Goal: Information Seeking & Learning: Learn about a topic

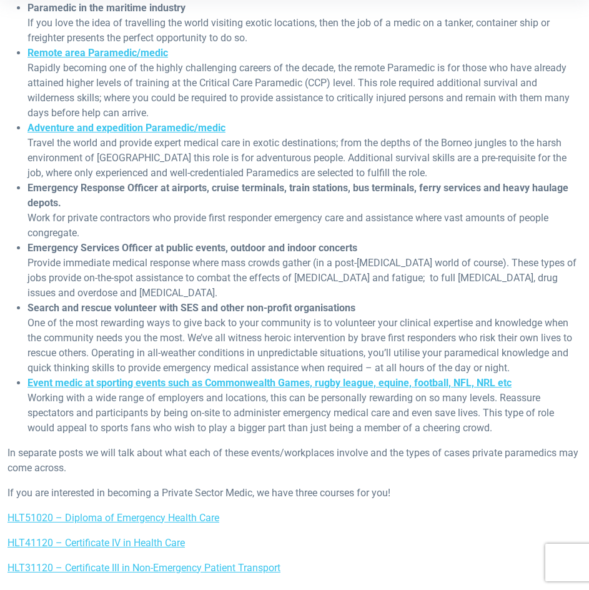
scroll to position [437, 0]
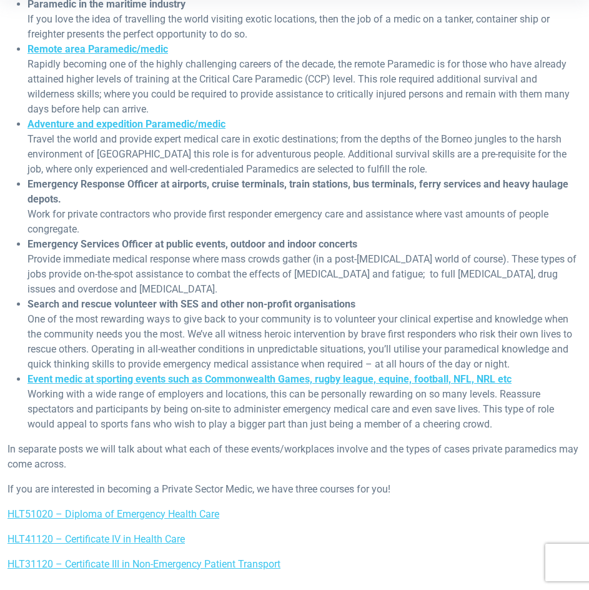
click at [361, 536] on p "HLT41120 – Certificate IV in Health Care" at bounding box center [294, 538] width 574 height 15
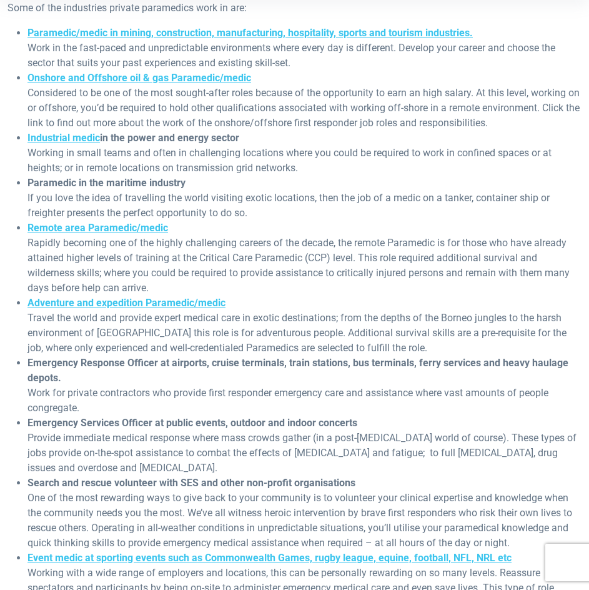
scroll to position [187, 0]
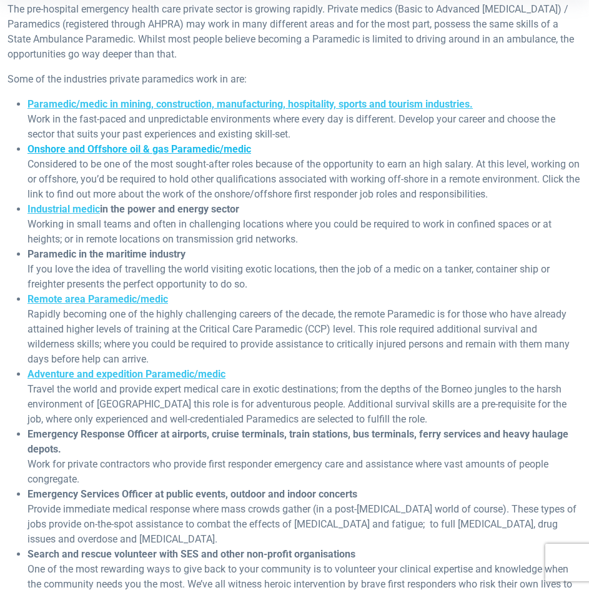
click at [126, 150] on strong "Onshore and Offshore oil & gas Paramedic/medic" at bounding box center [139, 149] width 224 height 12
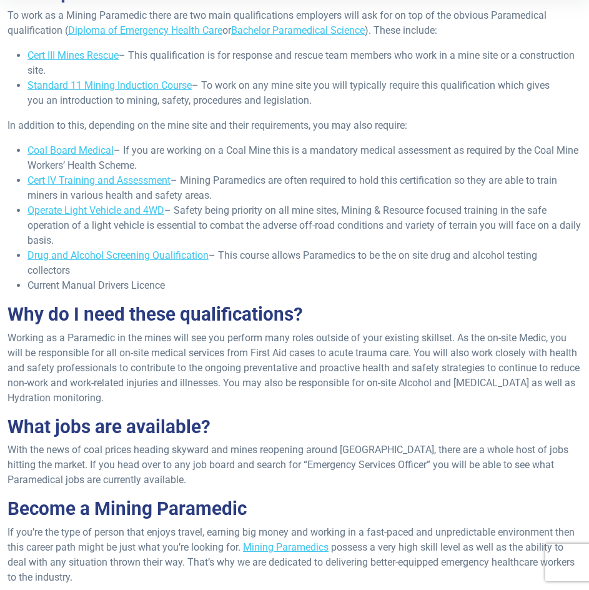
scroll to position [437, 0]
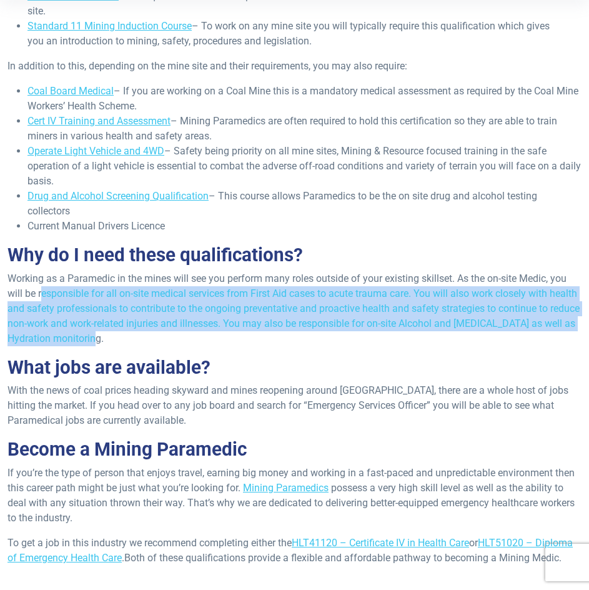
drag, startPoint x: 42, startPoint y: 294, endPoint x: 239, endPoint y: 339, distance: 201.3
click at [239, 339] on p "Working as a Paramedic in the mines will see you perform many roles outside of …" at bounding box center [294, 308] width 574 height 75
copy p "esponsible for all on-site medical services from First Aid cases to acute traum…"
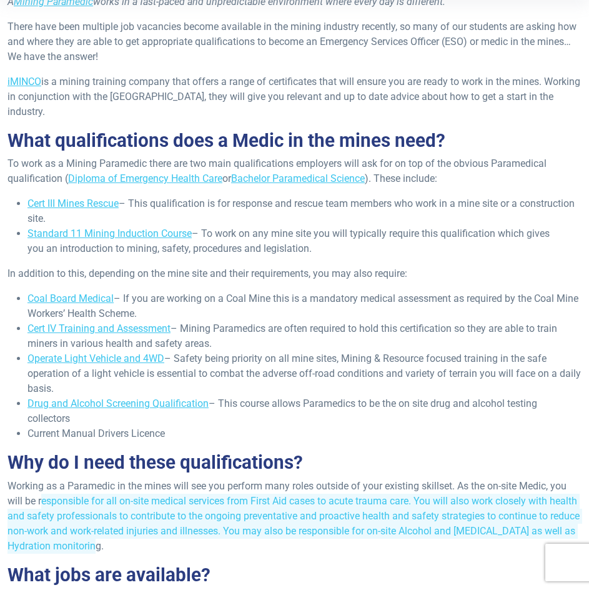
scroll to position [187, 0]
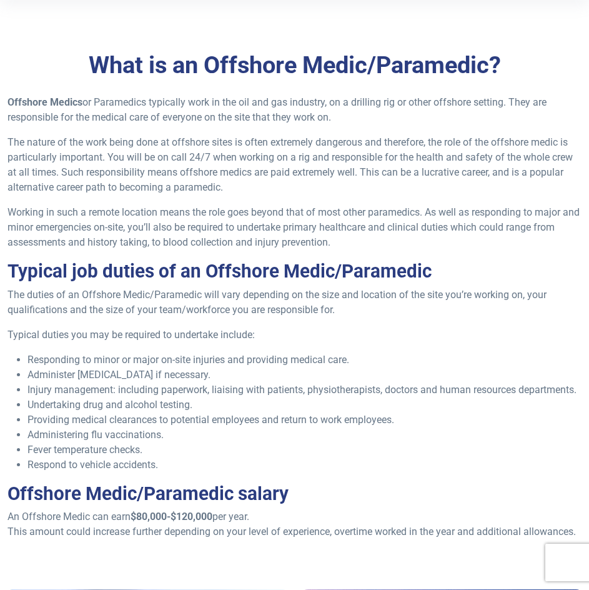
scroll to position [250, 0]
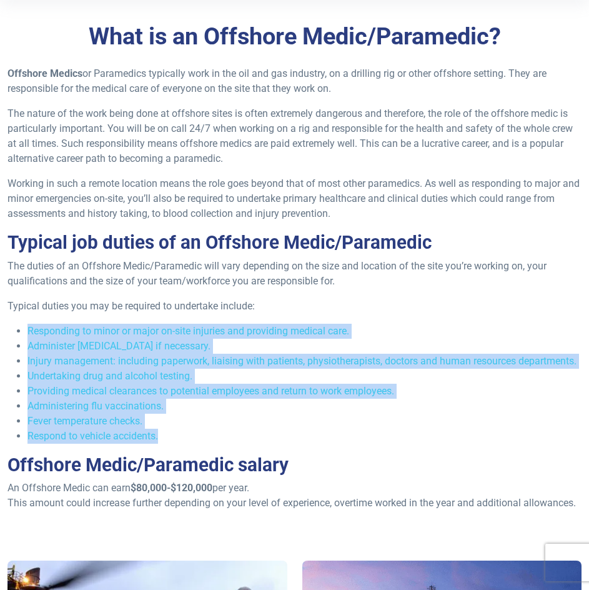
drag, startPoint x: 167, startPoint y: 433, endPoint x: 27, endPoint y: 330, distance: 173.2
click at [27, 330] on ul "Responding to minor or major on-site injuries and providing medical care. Admin…" at bounding box center [294, 383] width 574 height 120
copy ul "Responding to minor or major on-site injuries and providing medical care. Admin…"
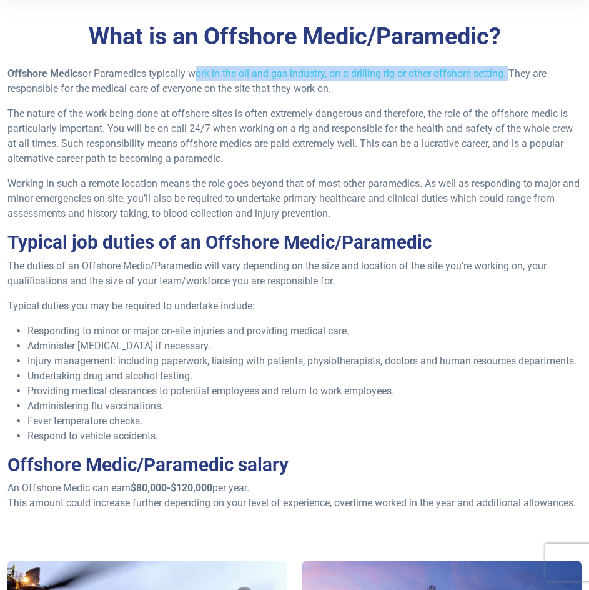
drag, startPoint x: 190, startPoint y: 72, endPoint x: 509, endPoint y: 75, distance: 318.5
click at [509, 75] on p "Offshore Medics or Paramedics typically work in the oil and gas industry, on a …" at bounding box center [294, 81] width 574 height 30
copy p "work in the oil and gas industry, on a drilling rig or other offshore setting."
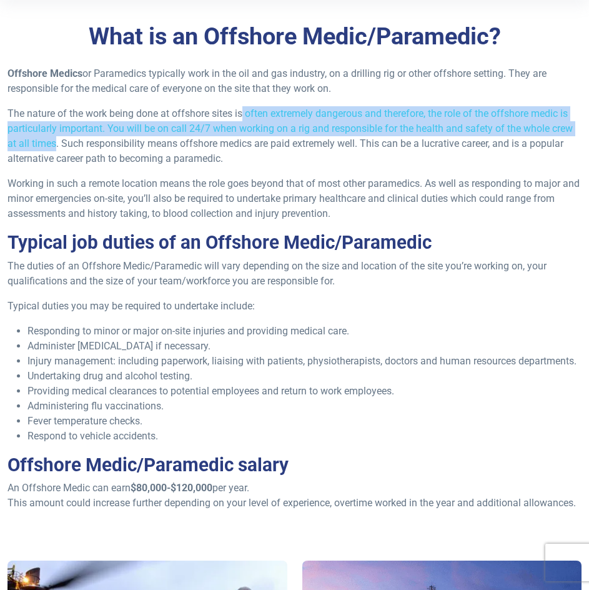
drag, startPoint x: 245, startPoint y: 114, endPoint x: 57, endPoint y: 145, distance: 189.9
click at [57, 145] on p "The nature of the work being done at offshore sites is often extremely dangerou…" at bounding box center [294, 136] width 574 height 60
copy p "often extremely dangerous and therefore, the role of the offshore medic is part…"
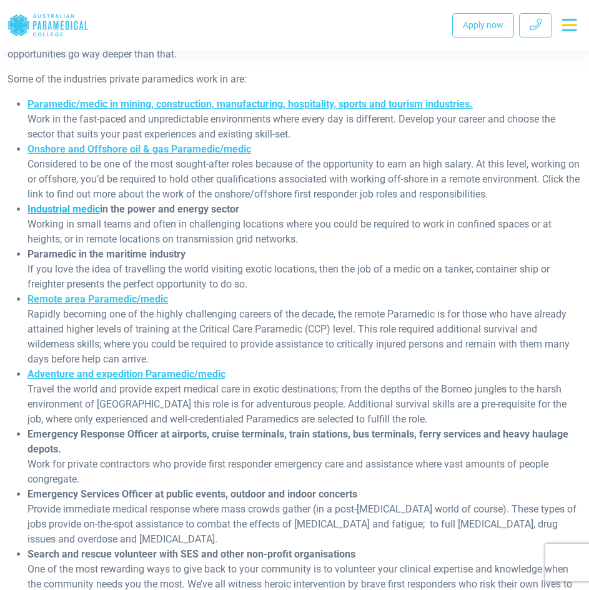
click at [39, 214] on link "Industrial medic" at bounding box center [63, 209] width 72 height 12
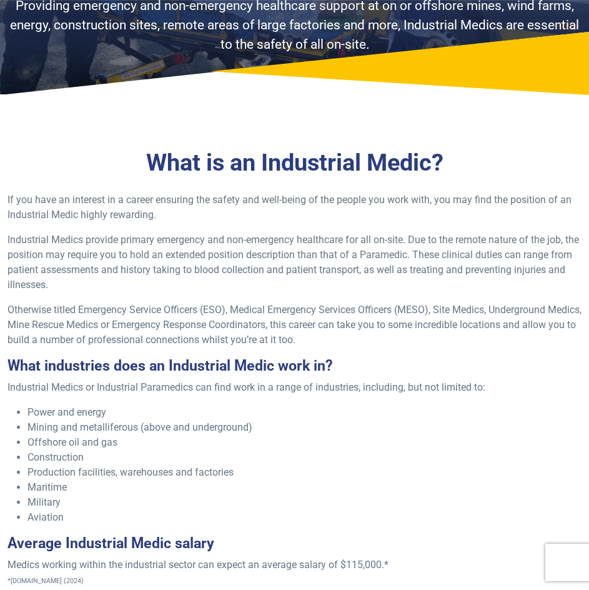
scroll to position [125, 0]
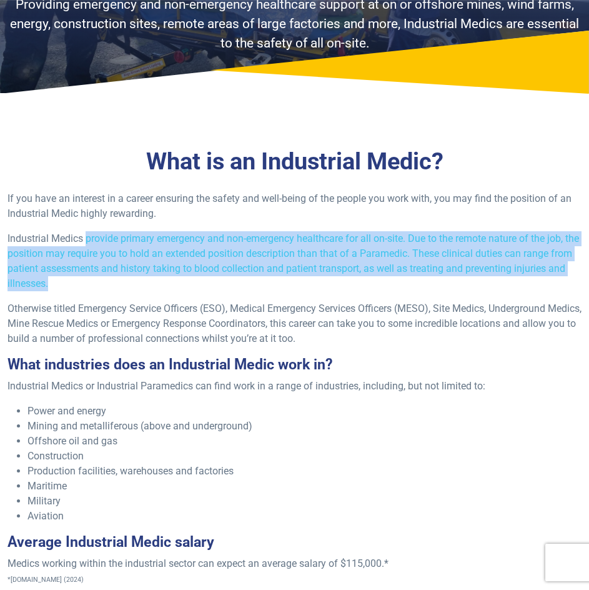
drag, startPoint x: 86, startPoint y: 240, endPoint x: 246, endPoint y: 283, distance: 165.6
click at [246, 283] on p "Industrial Medics provide primary emergency and non-emergency healthcare for al…" at bounding box center [294, 261] width 574 height 60
copy p "provide primary emergency and non-emergency healthcare for all on-site. Due to …"
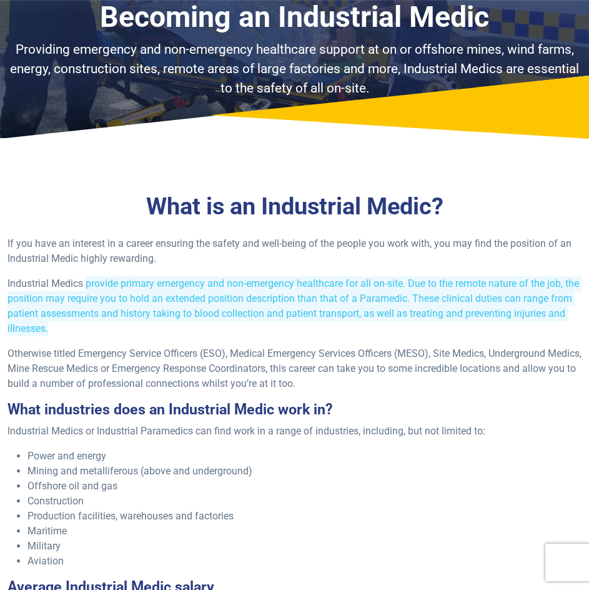
scroll to position [0, 0]
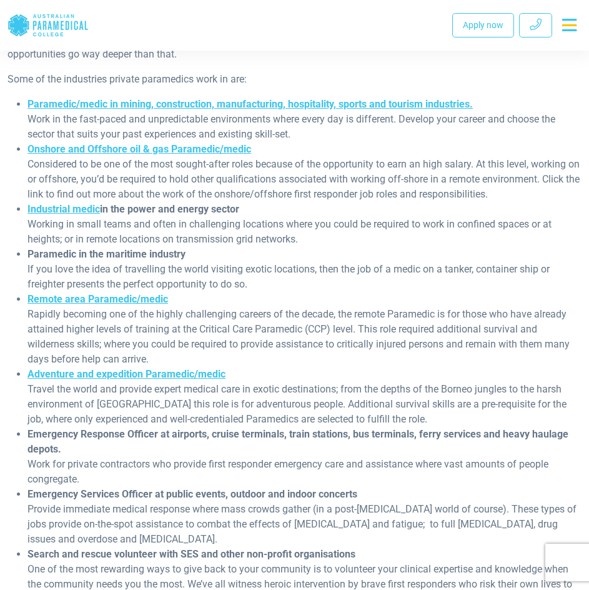
scroll to position [250, 0]
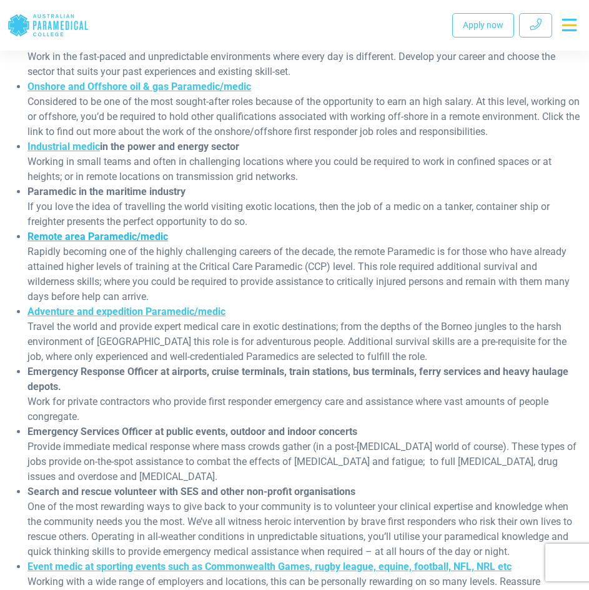
click at [110, 235] on strong "Remote area Paramedic/medic" at bounding box center [97, 236] width 141 height 12
click at [121, 313] on strong "Adventure and expedition Paramedic/medic" at bounding box center [126, 311] width 198 height 12
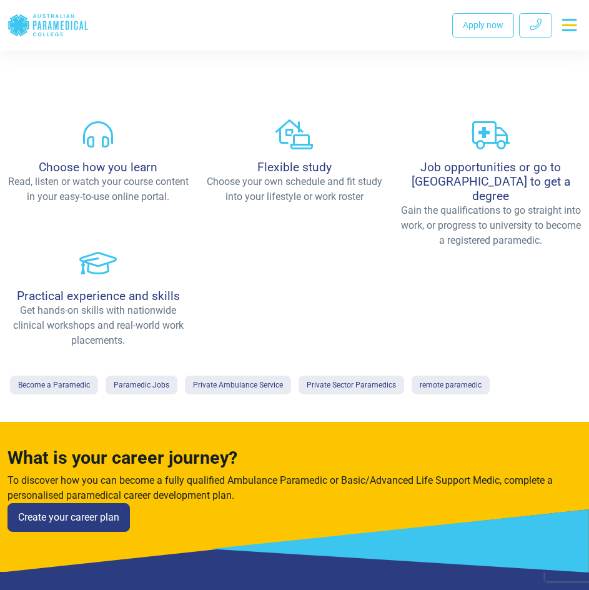
scroll to position [312, 0]
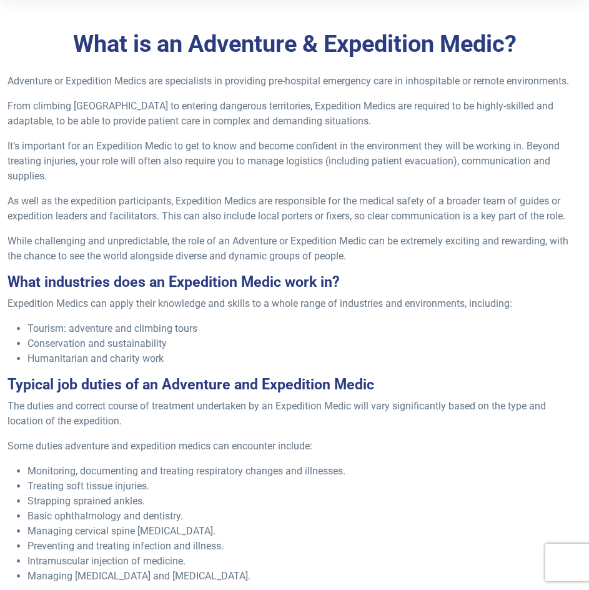
scroll to position [222, 0]
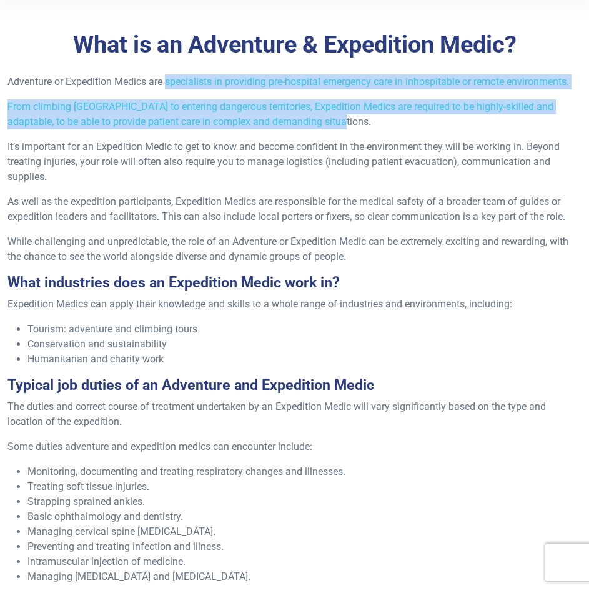
drag, startPoint x: 169, startPoint y: 116, endPoint x: 315, endPoint y: 155, distance: 151.2
click at [315, 155] on div "Adventure or Expedition Medics are specialists in providing pre-hospital emerge…" at bounding box center [294, 365] width 589 height 583
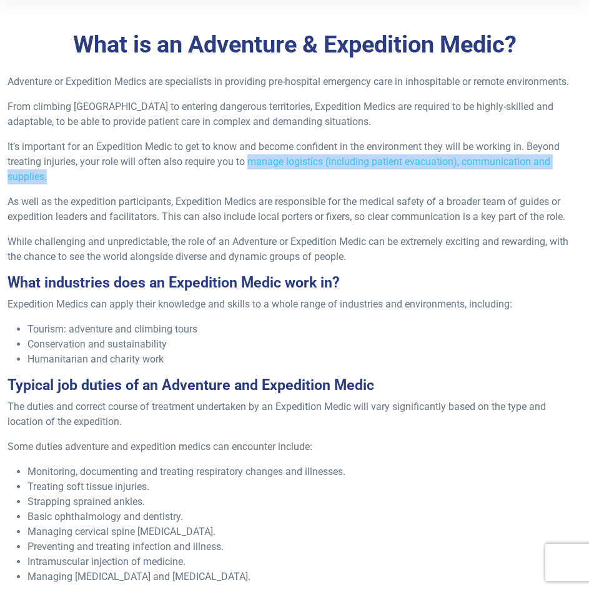
drag, startPoint x: 250, startPoint y: 197, endPoint x: 227, endPoint y: 211, distance: 27.2
click at [227, 184] on p "It’s important for an Expedition Medic to get to know and become confident in t…" at bounding box center [294, 161] width 574 height 45
copy p "manage logistics (including patient evacuation), communication and supplies."
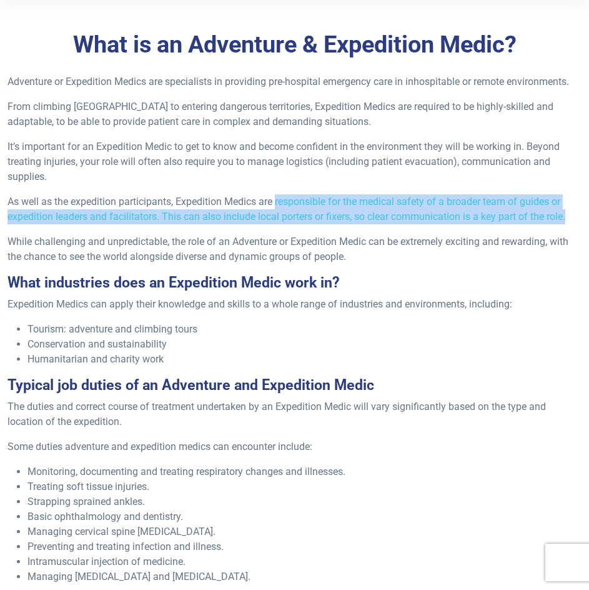
drag, startPoint x: 279, startPoint y: 235, endPoint x: 574, endPoint y: 253, distance: 295.9
click at [574, 224] on p "As well as the expedition participants, Expedition Medics are responsible for t…" at bounding box center [294, 209] width 574 height 30
copy p "responsible for the medical safety of a broader team of guides or expedition le…"
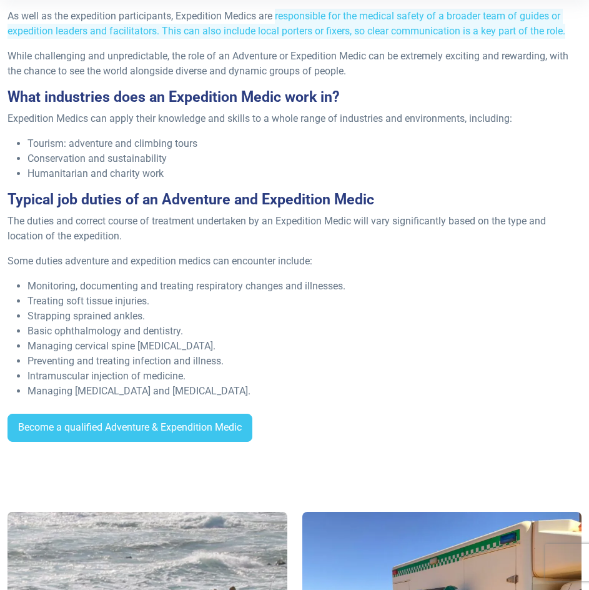
scroll to position [410, 0]
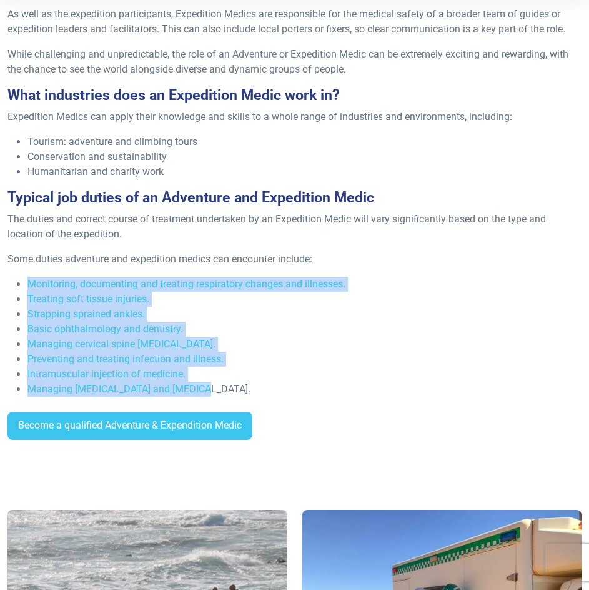
drag, startPoint x: 193, startPoint y: 429, endPoint x: 21, endPoint y: 315, distance: 206.8
click at [21, 315] on ul "Monitoring, documenting and treating respiratory changes and illnesses. Treatin…" at bounding box center [294, 337] width 574 height 120
copy ul "Monitoring, documenting and treating respiratory changes and illnesses. Treatin…"
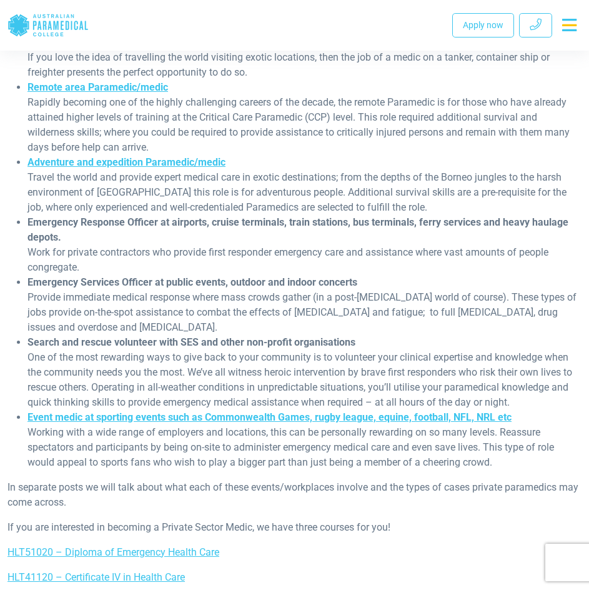
scroll to position [437, 0]
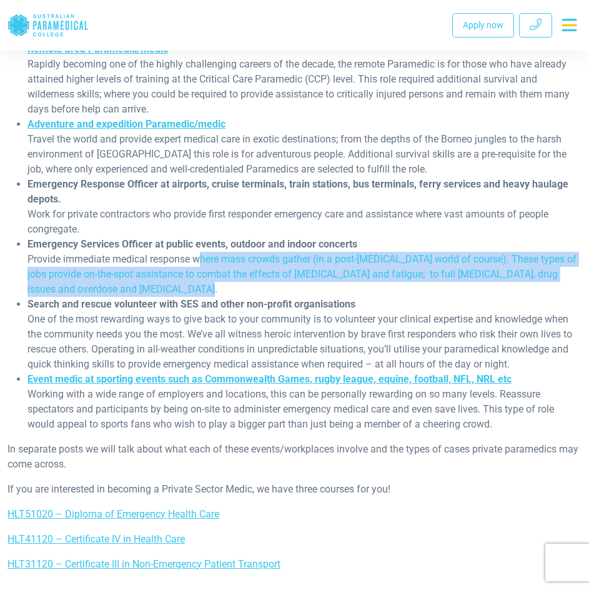
drag, startPoint x: 197, startPoint y: 258, endPoint x: 201, endPoint y: 285, distance: 27.2
click at [201, 285] on li "Emergency Services Officer at public events, outdoor and indoor concerts Provid…" at bounding box center [304, 267] width 554 height 60
copy li "where mass crowds gather (in a post-covid world of course). These types of jobs…"
click at [109, 382] on strong "Event medic at sporting events such as Commonwealth Games, rugby league, equine…" at bounding box center [269, 379] width 484 height 12
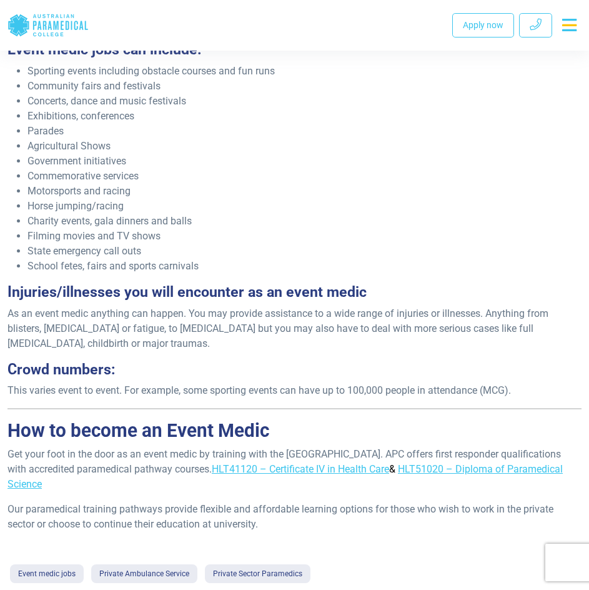
scroll to position [562, 0]
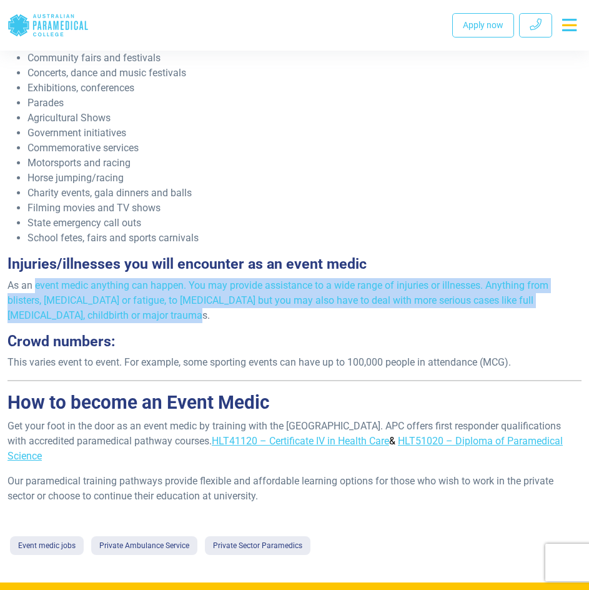
drag, startPoint x: 37, startPoint y: 285, endPoint x: 168, endPoint y: 312, distance: 133.9
click at [168, 312] on p "As an event medic anything can happen. You may provide assistance to a wide ran…" at bounding box center [294, 300] width 574 height 45
copy p "event medic anything can happen. You may provide assistance to a wide range of …"
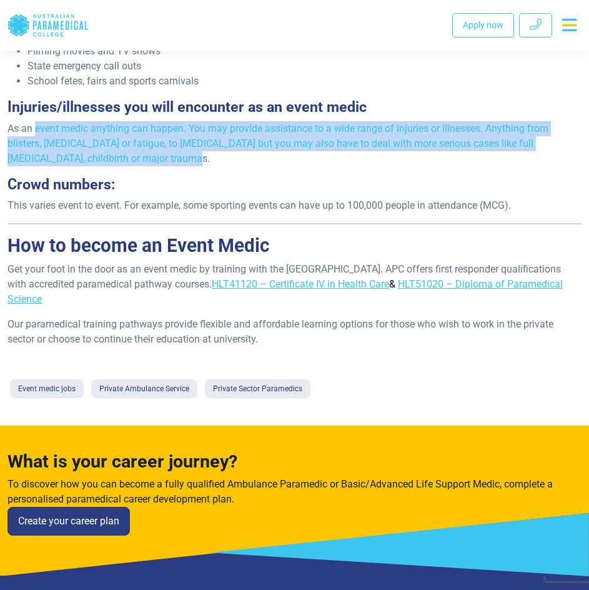
scroll to position [687, 0]
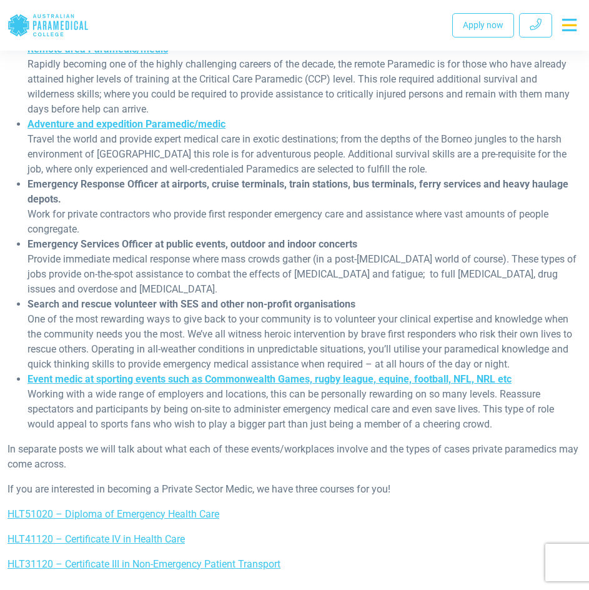
drag, startPoint x: 92, startPoint y: 347, endPoint x: 516, endPoint y: 365, distance: 423.8
click at [516, 365] on li "Search and rescue volunteer with SES and other non-profit organisations One of …" at bounding box center [304, 334] width 554 height 75
copy li "Operating in all-weather conditions in unpredictable situations, you’ll utilise…"
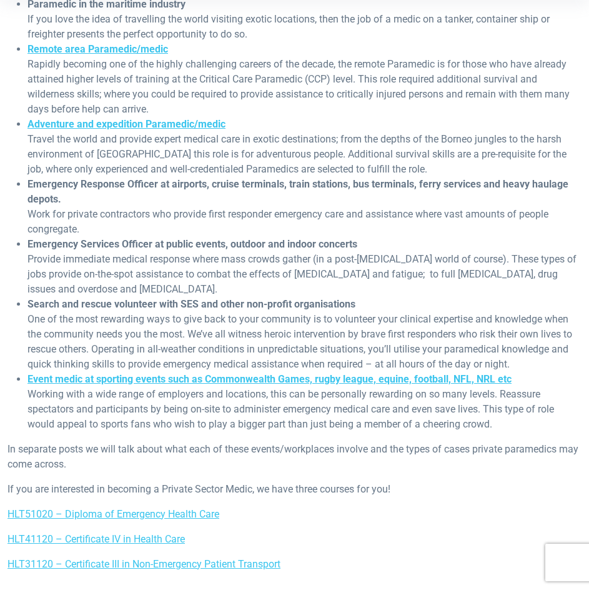
scroll to position [312, 0]
